Goal: Information Seeking & Learning: Learn about a topic

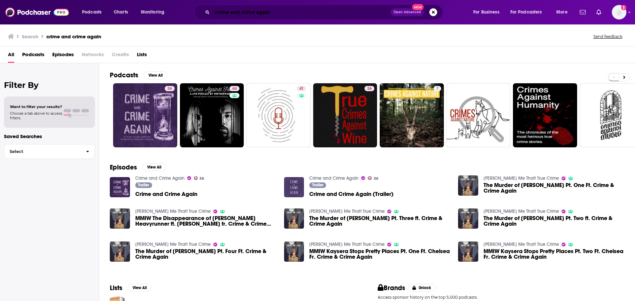
click at [244, 15] on input "crime and crime again" at bounding box center [301, 12] width 178 height 11
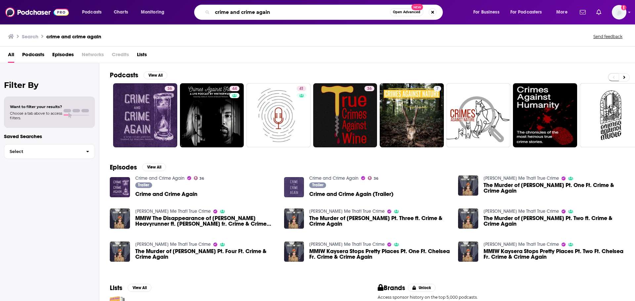
click at [252, 9] on input "crime and crime again" at bounding box center [300, 12] width 177 height 11
type input "healing and human potential"
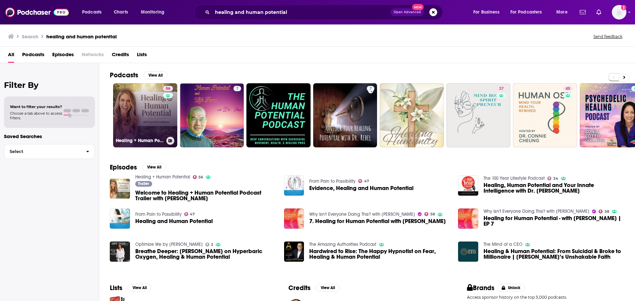
click at [141, 117] on link "56 Healing + Human Potential" at bounding box center [145, 115] width 64 height 64
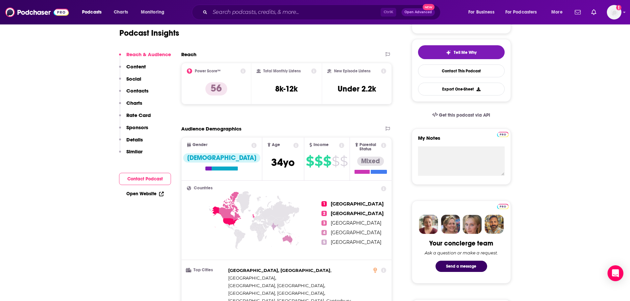
scroll to position [13, 0]
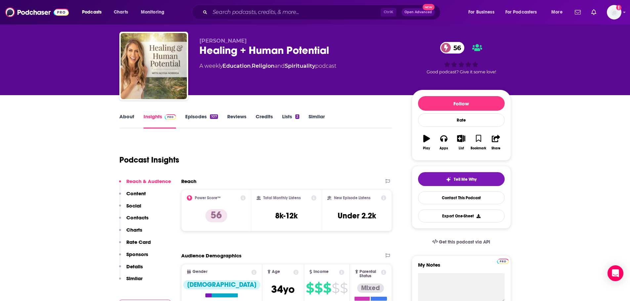
click at [133, 190] on button "Reach & Audience" at bounding box center [145, 184] width 52 height 12
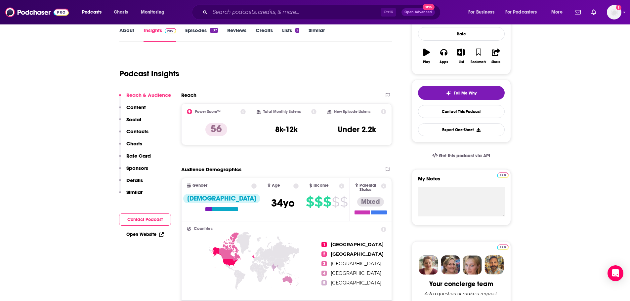
click at [136, 109] on p "Content" at bounding box center [135, 107] width 19 height 6
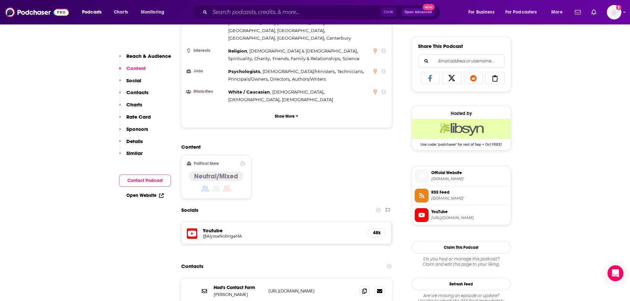
scroll to position [420, 0]
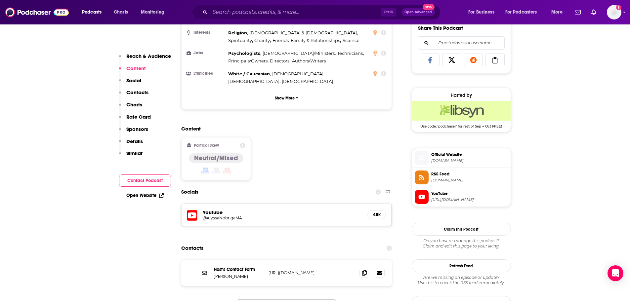
click at [138, 98] on button "Contacts" at bounding box center [133, 95] width 29 height 12
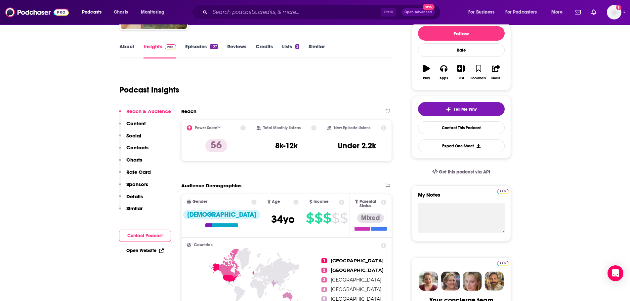
scroll to position [46, 0]
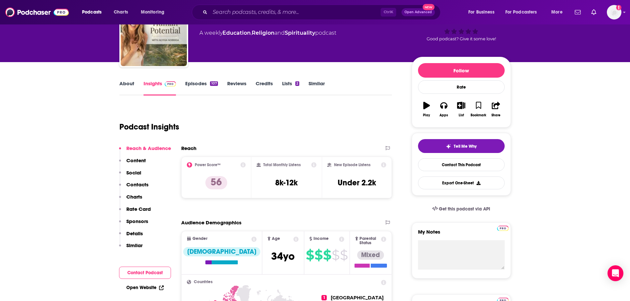
click at [126, 83] on link "About" at bounding box center [126, 87] width 15 height 15
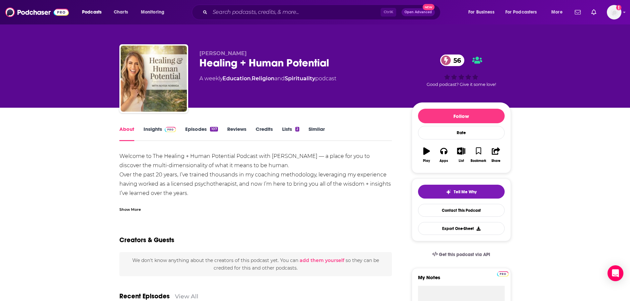
click at [126, 206] on div "Show More" at bounding box center [129, 209] width 21 height 6
